Goal: Task Accomplishment & Management: Use online tool/utility

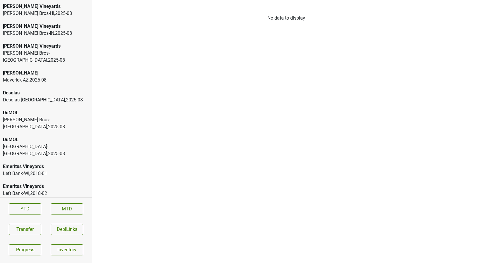
click at [8, 143] on div "Monterey-CA , 2025 - 08" at bounding box center [46, 150] width 86 height 14
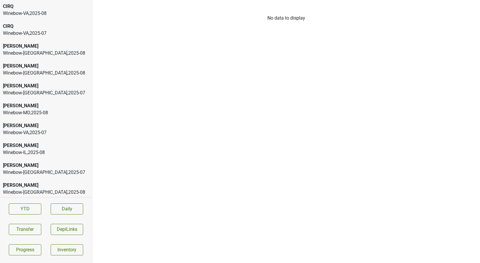
click at [23, 113] on div "Winebow-MD , 2025 - 08" at bounding box center [46, 112] width 86 height 7
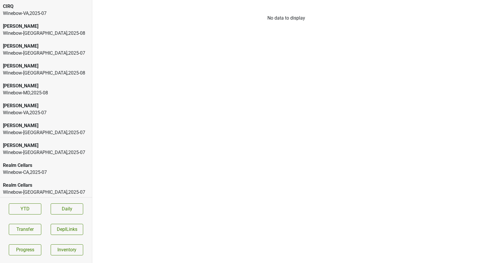
click at [38, 89] on div "[PERSON_NAME]" at bounding box center [46, 86] width 86 height 7
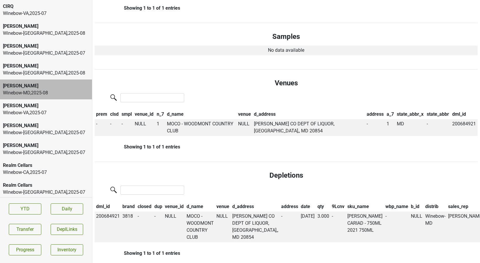
scroll to position [250, 0]
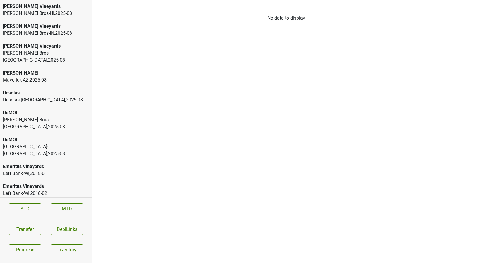
click at [45, 9] on div "[PERSON_NAME] Vineyards" at bounding box center [46, 6] width 86 height 7
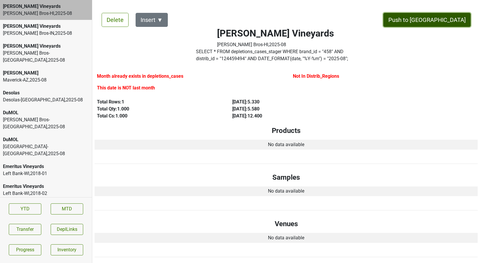
click at [442, 19] on button "Push to [GEOGRAPHIC_DATA]" at bounding box center [426, 20] width 87 height 14
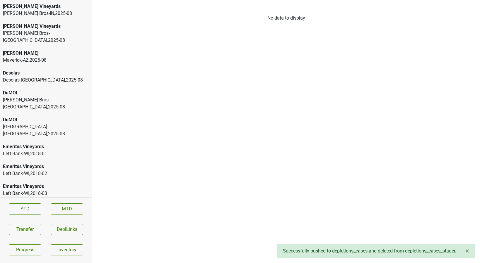
click at [35, 13] on div "[PERSON_NAME] Bros-IN , 2025 - 08" at bounding box center [46, 13] width 86 height 7
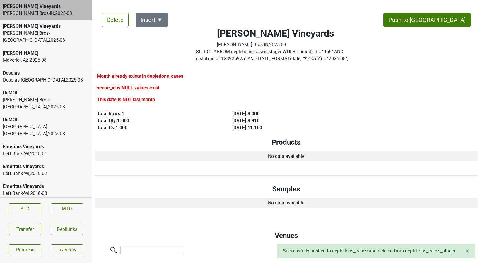
click at [30, 30] on div "[PERSON_NAME] Bros-[GEOGRAPHIC_DATA] , 2025 - 08" at bounding box center [46, 37] width 86 height 14
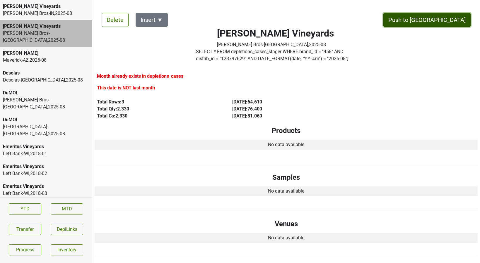
click at [446, 24] on button "Push to [GEOGRAPHIC_DATA]" at bounding box center [426, 20] width 87 height 14
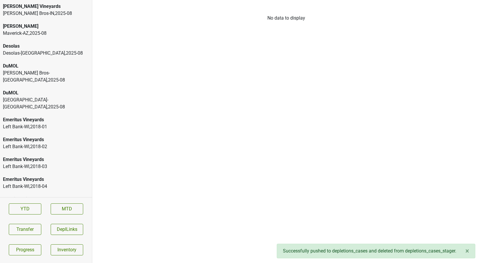
click at [42, 31] on div "Maverick-AZ , 2025 - 08" at bounding box center [46, 33] width 86 height 7
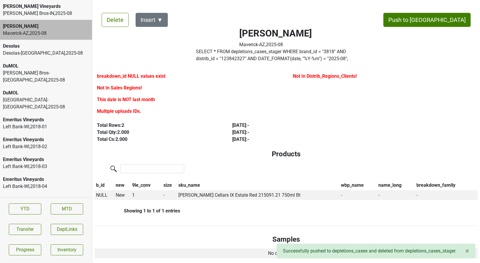
click at [29, 76] on div "[PERSON_NAME] Bros-[GEOGRAPHIC_DATA] , 2025 - 08" at bounding box center [46, 77] width 86 height 14
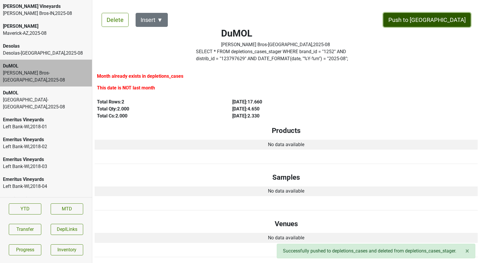
click at [439, 20] on button "Push to [GEOGRAPHIC_DATA]" at bounding box center [426, 20] width 87 height 14
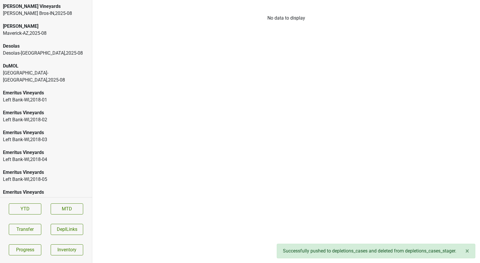
click at [56, 64] on div "DuMOL" at bounding box center [46, 66] width 86 height 7
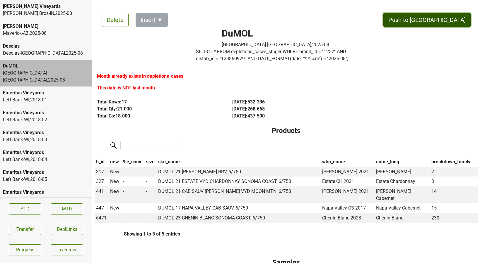
click at [441, 16] on button "Push to [GEOGRAPHIC_DATA]" at bounding box center [426, 20] width 87 height 14
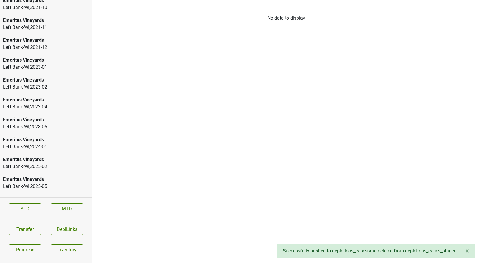
scroll to position [1096, 0]
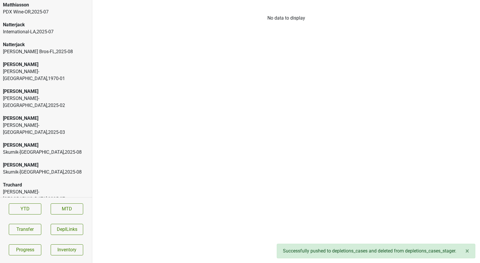
click at [16, 216] on div "Vintegrity-KS , 2025 - 07" at bounding box center [46, 219] width 86 height 7
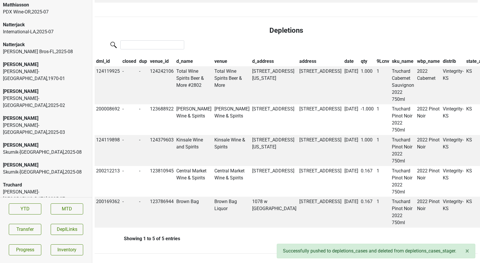
scroll to position [0, 0]
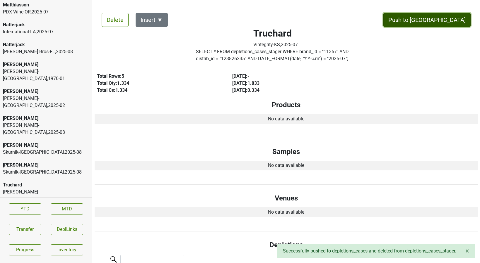
click at [448, 17] on button "Push to [GEOGRAPHIC_DATA]" at bounding box center [426, 20] width 87 height 14
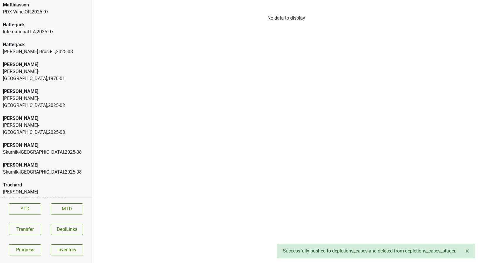
scroll to position [1077, 0]
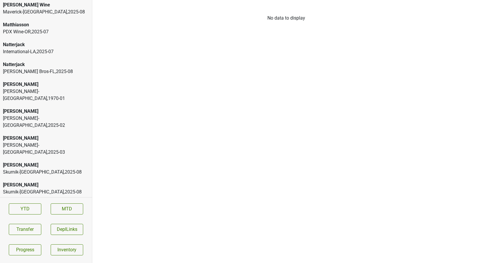
click at [31, 189] on div "Skurnik-[GEOGRAPHIC_DATA] , 2025 - 08" at bounding box center [46, 192] width 86 height 7
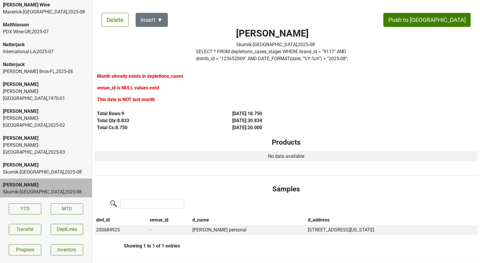
click at [36, 162] on div "[PERSON_NAME]" at bounding box center [46, 165] width 86 height 7
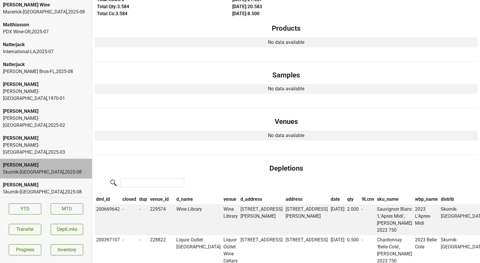
scroll to position [0, 0]
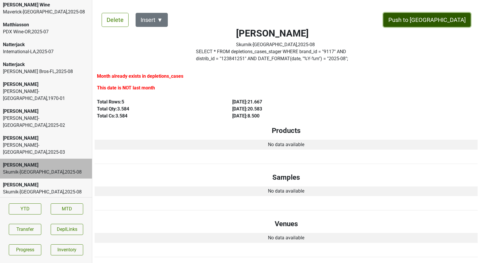
click at [439, 21] on button "Push to [GEOGRAPHIC_DATA]" at bounding box center [426, 20] width 87 height 14
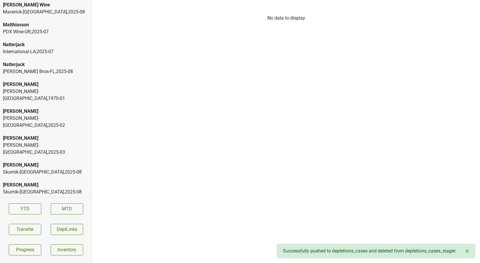
scroll to position [1057, 0]
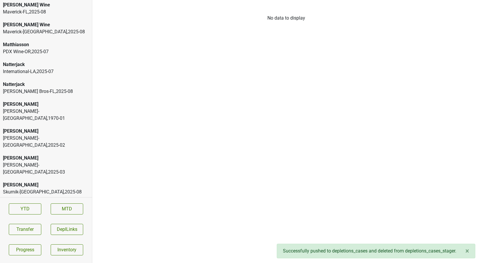
click at [19, 155] on div "[PERSON_NAME]" at bounding box center [46, 158] width 86 height 7
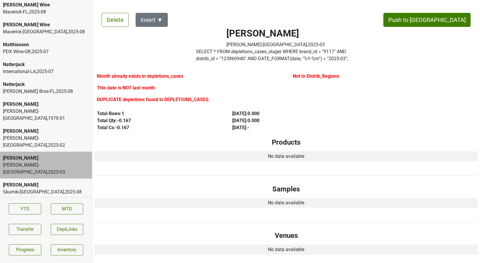
click at [47, 83] on div "Natterjack" at bounding box center [46, 84] width 86 height 7
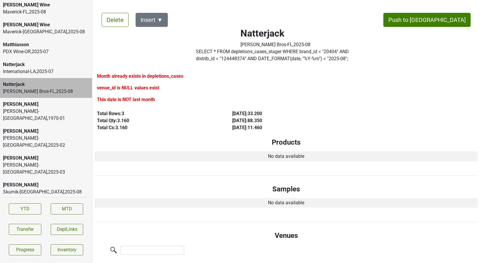
click at [52, 69] on div "International-LA , 2025 - 07" at bounding box center [46, 71] width 86 height 7
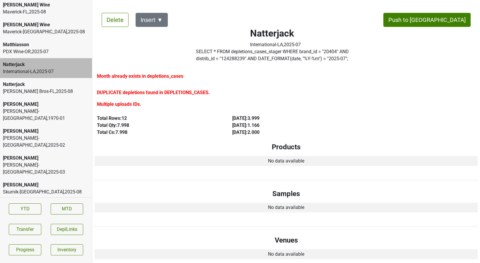
click at [52, 52] on div "PDX Wine-OR , 2025 - 07" at bounding box center [46, 51] width 86 height 7
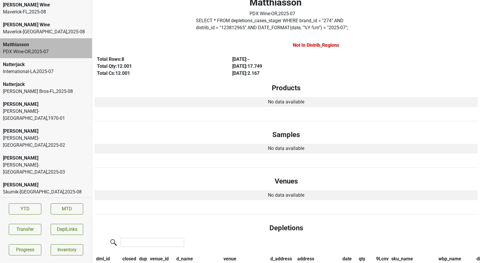
scroll to position [0, 0]
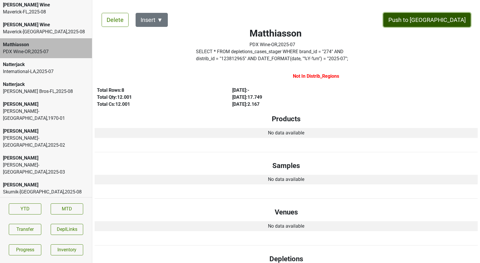
click at [459, 19] on button "Push to [GEOGRAPHIC_DATA]" at bounding box center [426, 20] width 87 height 14
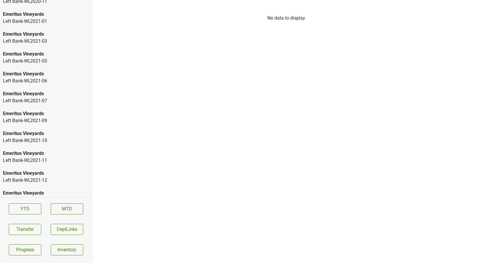
scroll to position [1037, 0]
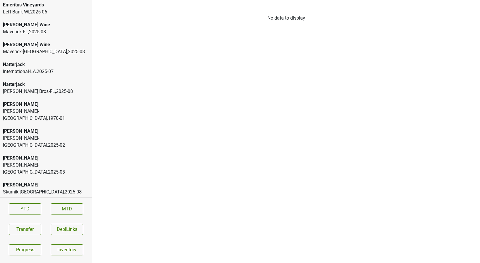
click at [43, 43] on div "[PERSON_NAME] Wine" at bounding box center [46, 44] width 86 height 7
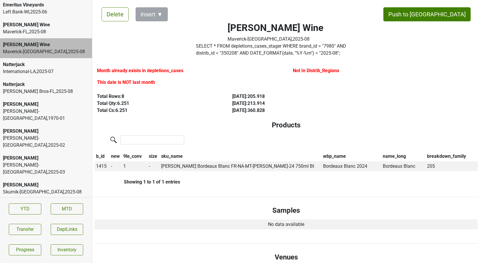
scroll to position [0, 0]
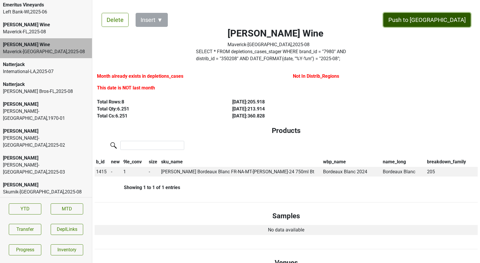
click at [452, 20] on button "Push to [GEOGRAPHIC_DATA]" at bounding box center [426, 20] width 87 height 14
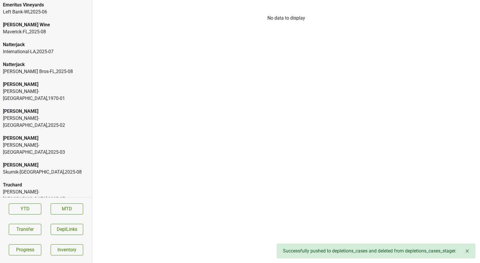
scroll to position [1017, 0]
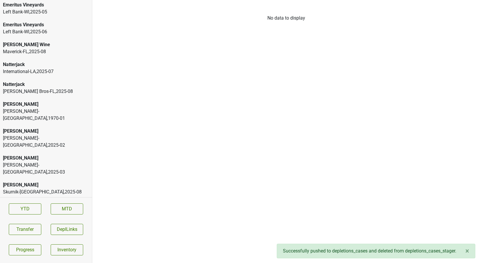
click at [50, 33] on div "Left Bank-[GEOGRAPHIC_DATA] , 2025 - 06" at bounding box center [46, 31] width 86 height 7
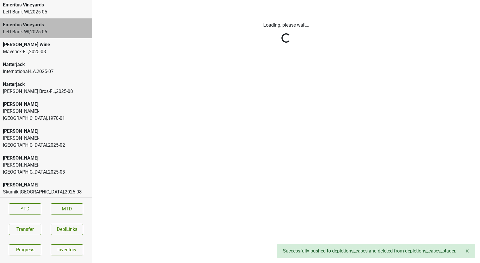
click at [43, 47] on div "[PERSON_NAME] Wine" at bounding box center [46, 44] width 86 height 7
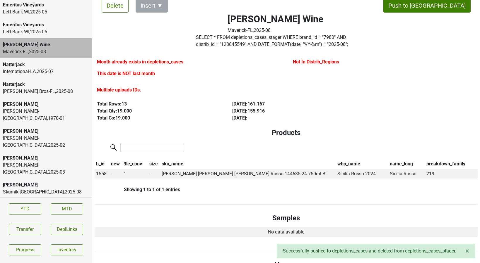
scroll to position [0, 0]
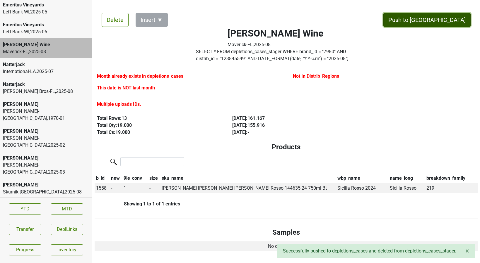
click at [446, 18] on button "Push to [GEOGRAPHIC_DATA]" at bounding box center [426, 20] width 87 height 14
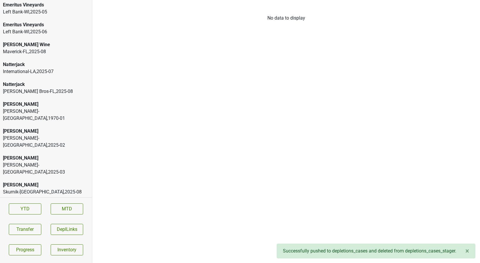
scroll to position [997, 0]
click at [67, 91] on div "[PERSON_NAME] Bros-[GEOGRAPHIC_DATA] , 2025 - 08" at bounding box center [46, 91] width 86 height 7
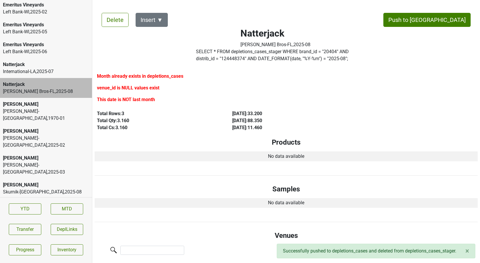
drag, startPoint x: 59, startPoint y: 185, endPoint x: 58, endPoint y: 178, distance: 7.1
click at [58, 199] on div "Truchard [PERSON_NAME]-[GEOGRAPHIC_DATA] , 2025 - 07" at bounding box center [46, 212] width 92 height 27
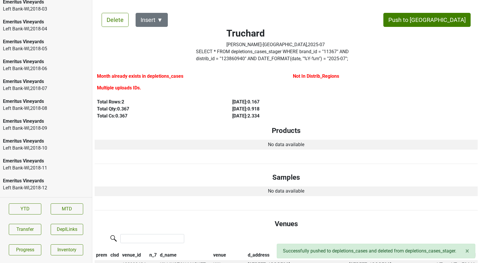
scroll to position [0, 0]
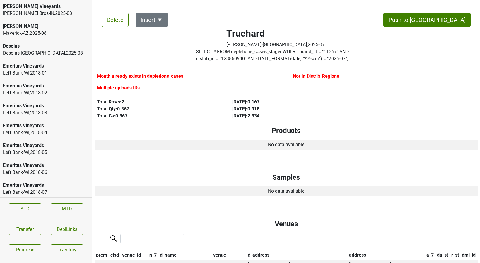
click at [61, 45] on div "Desolas" at bounding box center [46, 46] width 86 height 7
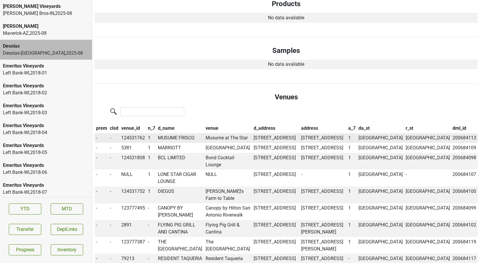
scroll to position [140, 0]
